Goal: Check status: Check status

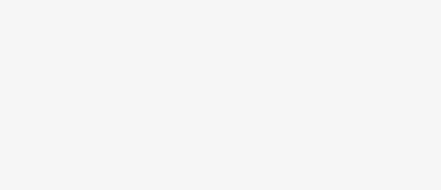
click at [212, 67] on body at bounding box center [220, 95] width 441 height 190
click at [79, 22] on body at bounding box center [220, 95] width 441 height 190
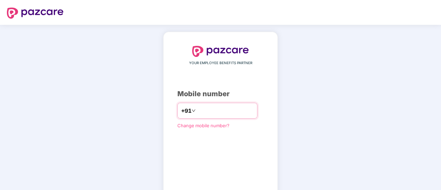
click at [197, 113] on input "number" at bounding box center [225, 110] width 57 height 11
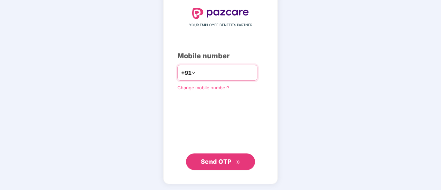
type input "**********"
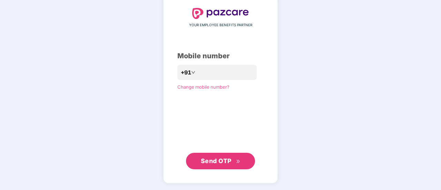
scroll to position [38, 0]
click at [215, 158] on span "Send OTP" at bounding box center [216, 161] width 31 height 7
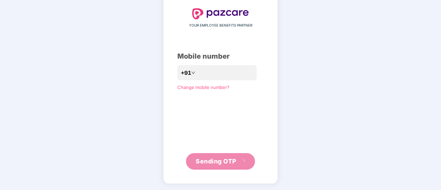
scroll to position [34, 0]
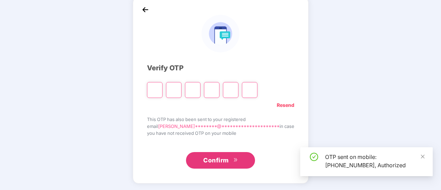
click at [161, 91] on input "Please enter verification code. Digit 1" at bounding box center [155, 90] width 16 height 16
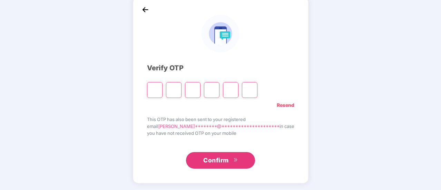
type input "*"
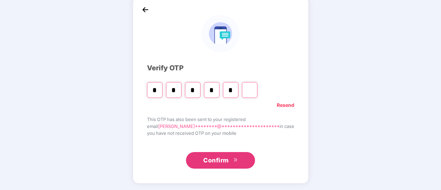
type input "*"
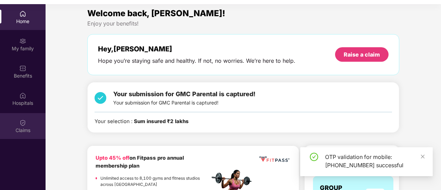
scroll to position [0, 0]
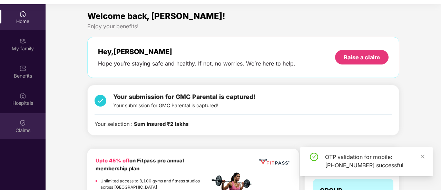
click at [38, 126] on div "Claims" at bounding box center [23, 126] width 46 height 26
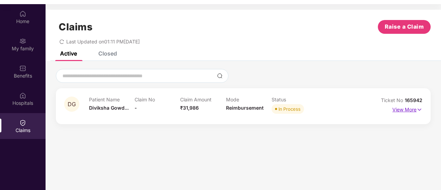
click at [405, 111] on p "View More" at bounding box center [407, 108] width 30 height 9
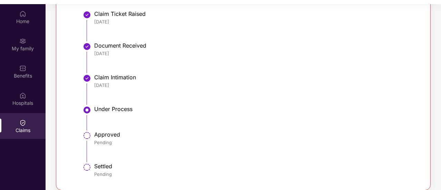
scroll to position [197, 0]
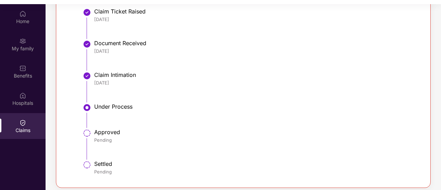
click at [87, 105] on img at bounding box center [87, 107] width 8 height 8
click at [86, 76] on img at bounding box center [87, 76] width 8 height 8
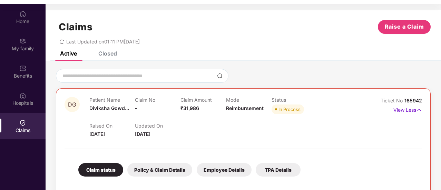
click at [109, 104] on div "Patient Name Diviksha Gowd..." at bounding box center [112, 106] width 46 height 19
click at [103, 108] on span "Diviksha Gowd..." at bounding box center [109, 108] width 40 height 6
click at [76, 106] on span "DG" at bounding box center [71, 104] width 15 height 15
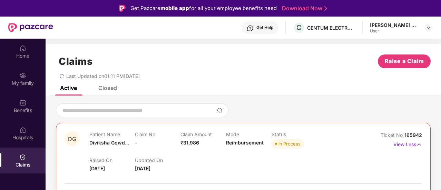
click at [397, 26] on div "[PERSON_NAME] C R" at bounding box center [394, 25] width 48 height 7
click at [429, 27] on img at bounding box center [428, 28] width 6 height 6
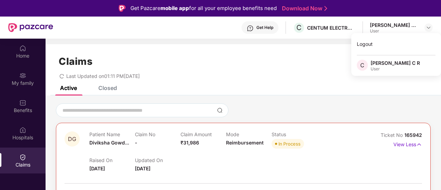
click at [249, 63] on div "Claims Raise a Claim" at bounding box center [243, 61] width 374 height 14
